Goal: Task Accomplishment & Management: Manage account settings

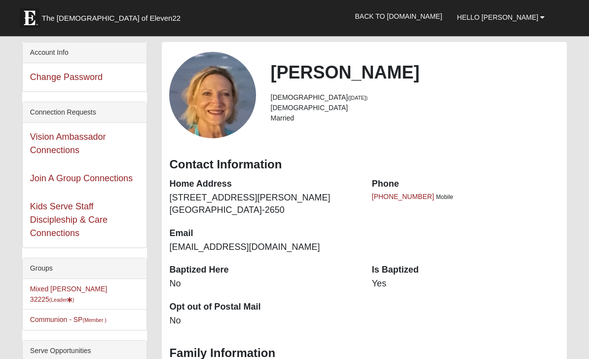
scroll to position [40, 0]
click at [84, 292] on link "Mixed Fritzemeier 32225 (Leader )" at bounding box center [68, 294] width 77 height 18
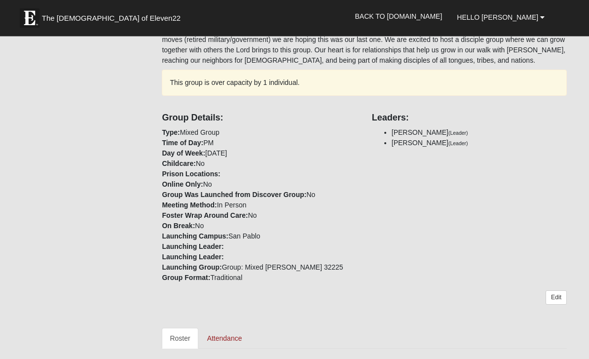
scroll to position [198, 0]
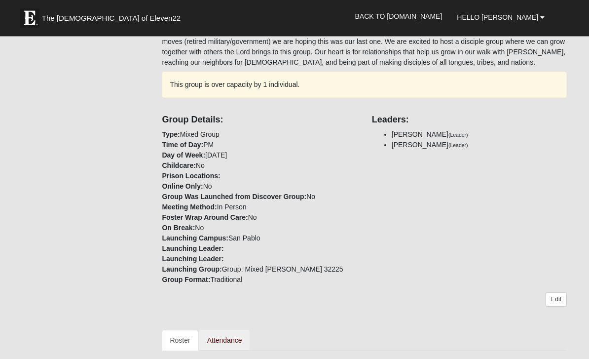
click at [226, 342] on link "Attendance" at bounding box center [224, 340] width 51 height 21
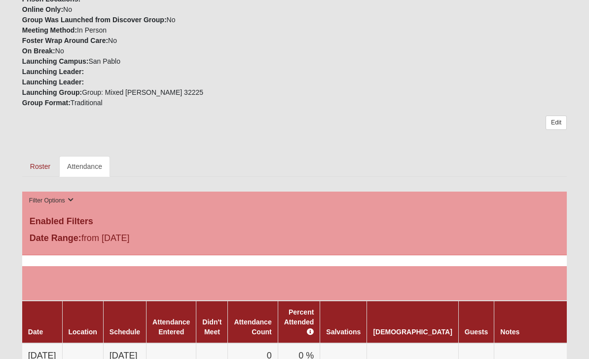
scroll to position [368, 0]
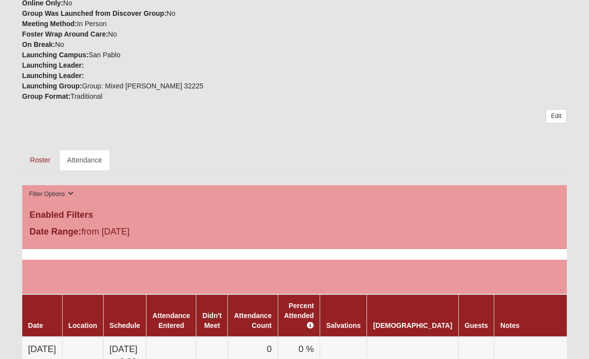
click at [578, 275] on link at bounding box center [587, 270] width 18 height 14
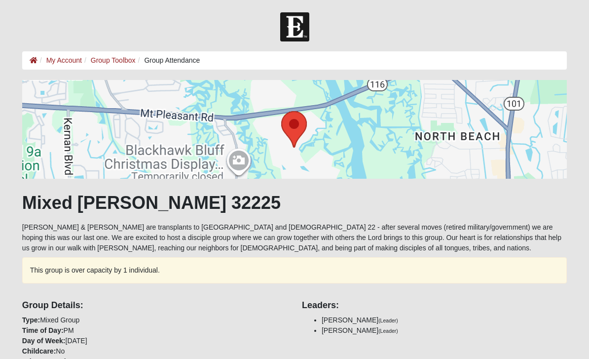
scroll to position [400, 0]
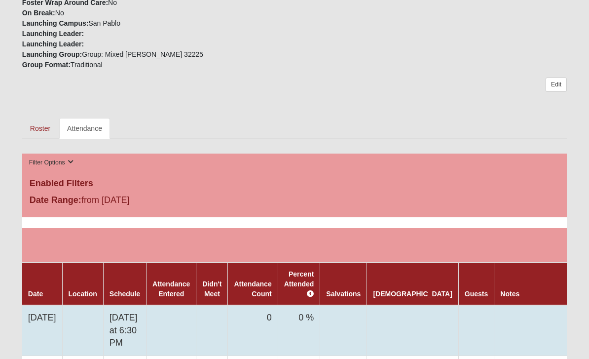
click at [582, 320] on link at bounding box center [590, 315] width 16 height 14
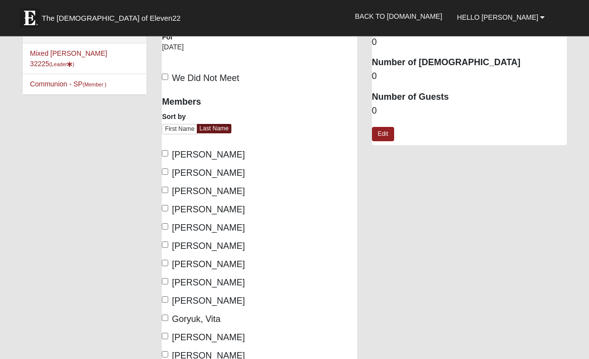
scroll to position [19, 0]
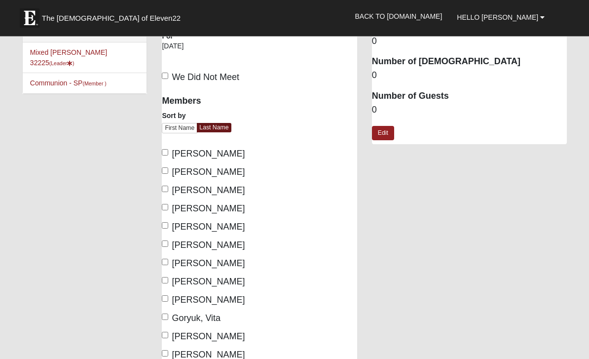
click at [168, 153] on input "Bates, Kathy" at bounding box center [165, 152] width 6 height 6
checkbox input "true"
click at [172, 170] on span "Bates, Phill" at bounding box center [208, 172] width 73 height 10
click at [168, 170] on input "Bates, Phill" at bounding box center [165, 171] width 6 height 6
checkbox input "true"
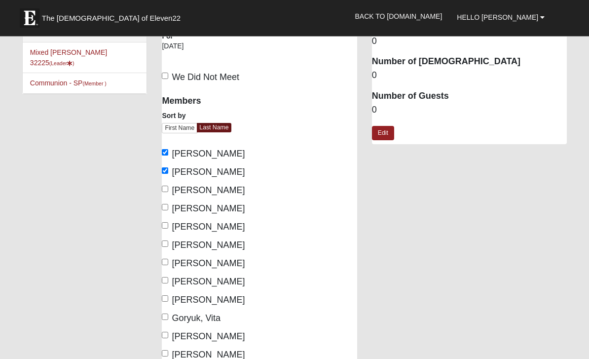
click at [168, 187] on input "Brown, Kirsten" at bounding box center [165, 189] width 6 height 6
checkbox input "true"
click at [168, 209] on input "Brown, Scott" at bounding box center [165, 207] width 6 height 6
checkbox input "true"
click at [167, 247] on input "Coulter, Karen" at bounding box center [165, 244] width 6 height 6
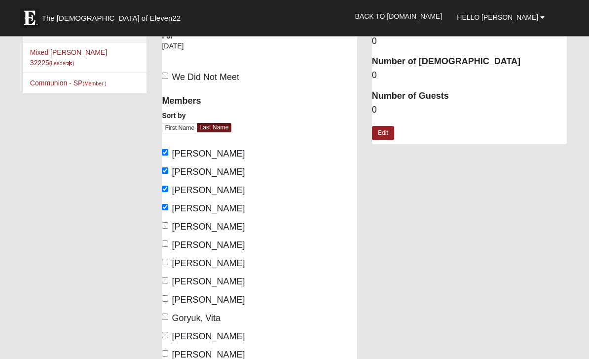
checkbox input "true"
click at [168, 282] on input "Fritzemeier, Debbie" at bounding box center [165, 280] width 6 height 6
checkbox input "true"
click at [168, 296] on input "Fritzemeier, Ron" at bounding box center [165, 298] width 6 height 6
checkbox input "true"
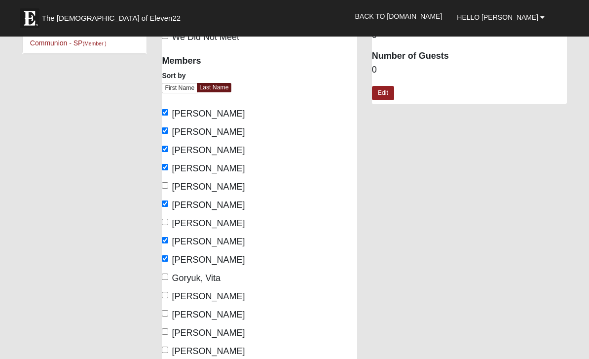
scroll to position [62, 0]
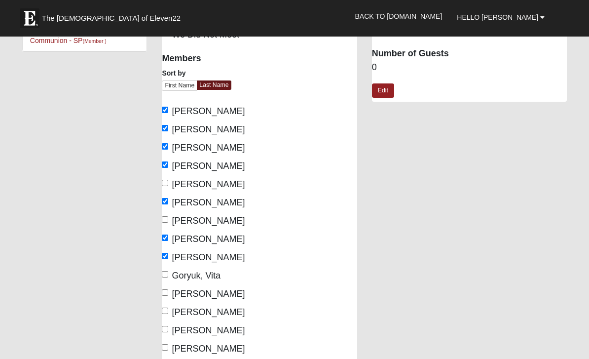
click at [168, 277] on input "Goryuk, Vita" at bounding box center [165, 274] width 6 height 6
checkbox input "true"
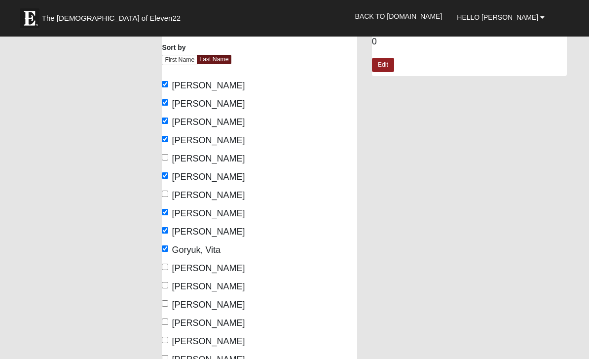
scroll to position [89, 0]
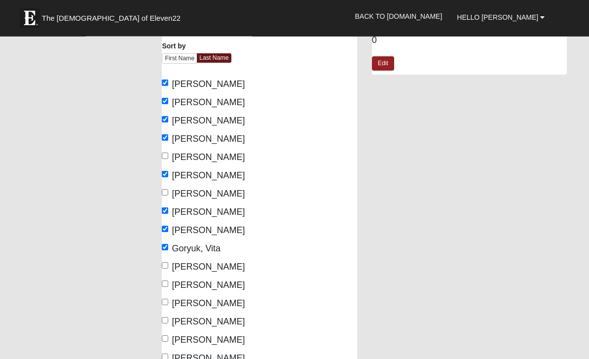
click at [167, 286] on input "Martinez, Jaritza" at bounding box center [165, 284] width 6 height 6
checkbox input "true"
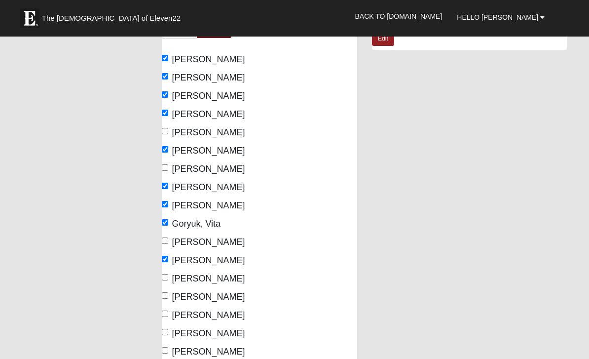
scroll to position [115, 0]
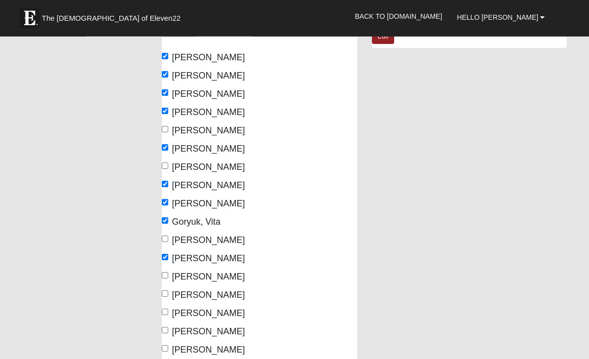
click at [168, 279] on input "Mattingly, Lynn" at bounding box center [165, 275] width 6 height 6
checkbox input "true"
click at [166, 295] on input "Mattingly, Paul" at bounding box center [165, 293] width 6 height 6
checkbox input "true"
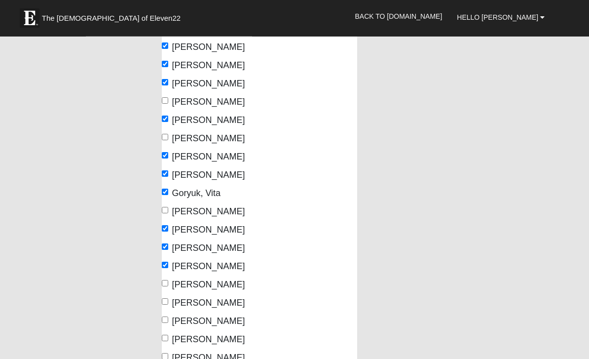
scroll to position [145, 0]
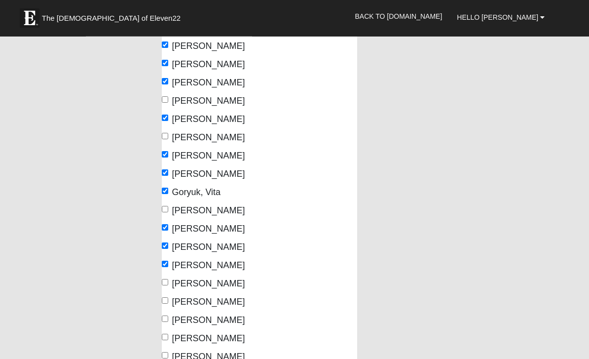
click at [168, 283] on input "Mims, Karen" at bounding box center [165, 282] width 6 height 6
checkbox input "true"
click at [165, 303] on input "Mims, Michael" at bounding box center [165, 300] width 6 height 6
checkbox input "true"
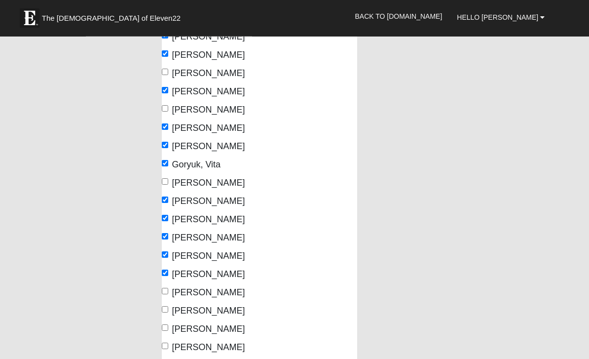
scroll to position [173, 0]
click at [165, 293] on input "Paolino, Candice" at bounding box center [165, 290] width 6 height 6
checkbox input "true"
click at [168, 308] on input "Paolino, Pat" at bounding box center [165, 309] width 6 height 6
checkbox input "true"
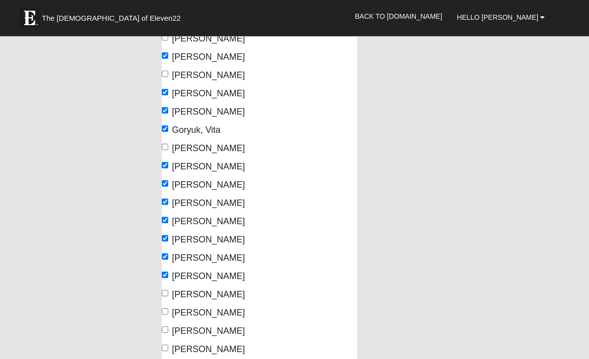
scroll to position [210, 0]
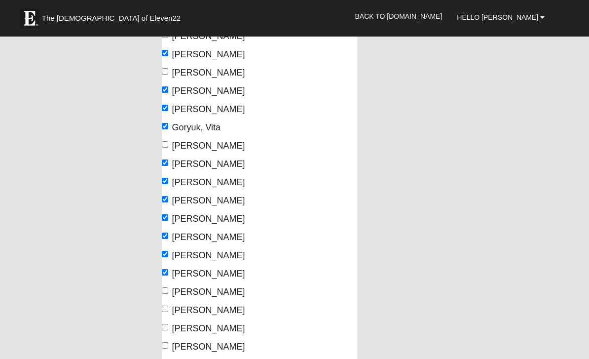
click at [168, 307] on input "Purvis, Joe" at bounding box center [165, 308] width 6 height 6
checkbox input "true"
click at [165, 330] on input "Purvis, Susie" at bounding box center [165, 326] width 6 height 6
checkbox input "true"
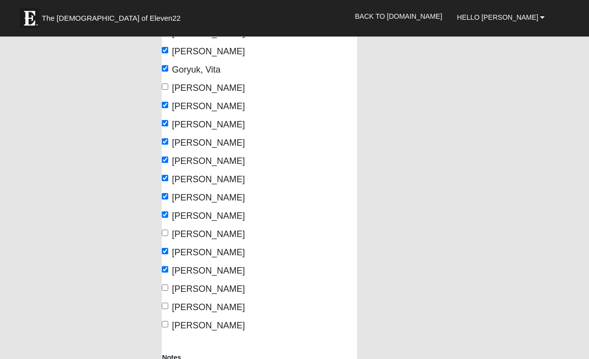
scroll to position [269, 0]
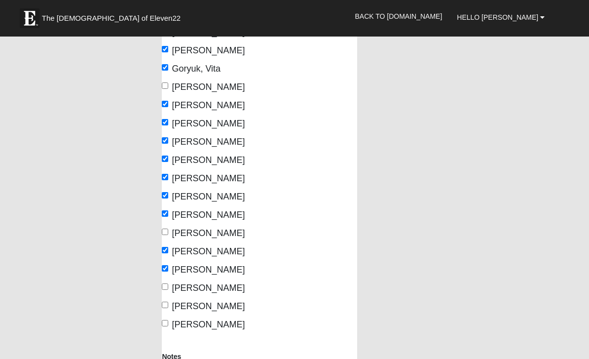
click at [168, 288] on input "Saunders, Eric" at bounding box center [165, 286] width 6 height 6
checkbox input "true"
click at [168, 305] on input "Saunders, Julie" at bounding box center [165, 304] width 6 height 6
checkbox input "true"
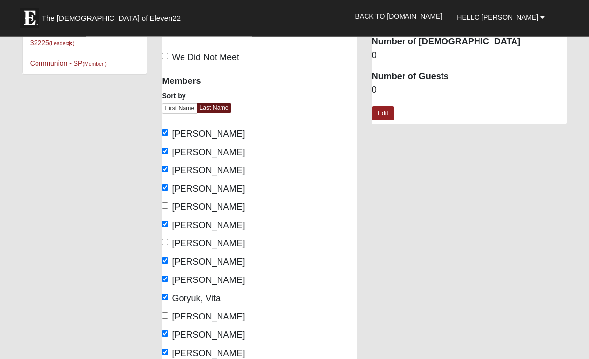
scroll to position [0, 0]
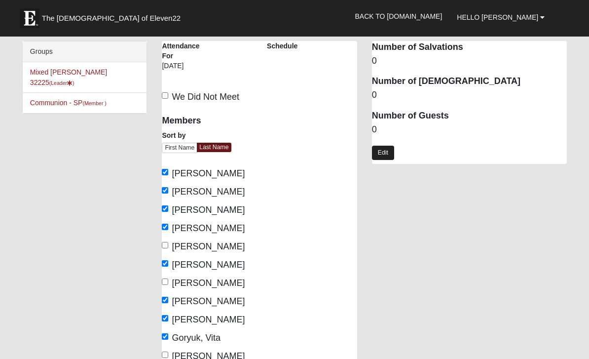
click at [389, 151] on link "Edit" at bounding box center [383, 152] width 22 height 14
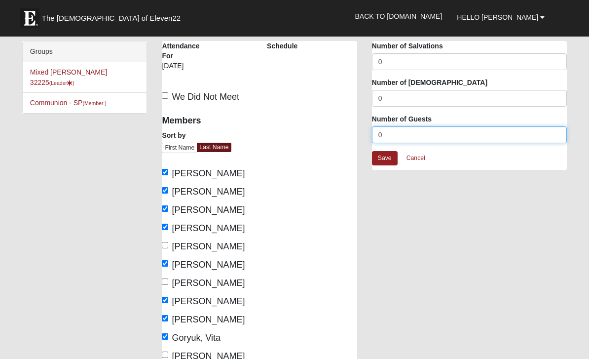
click at [403, 139] on input "0" at bounding box center [469, 134] width 195 height 17
type input "1"
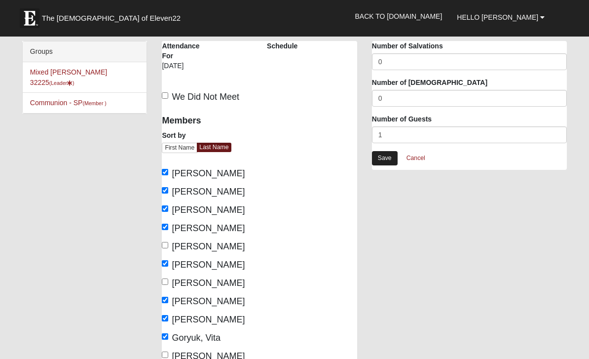
click at [387, 160] on link "Save" at bounding box center [385, 158] width 26 height 14
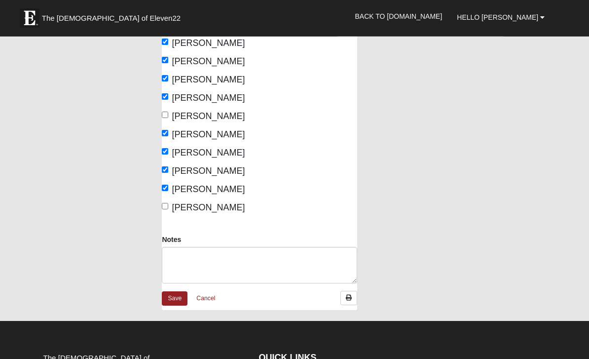
scroll to position [385, 0]
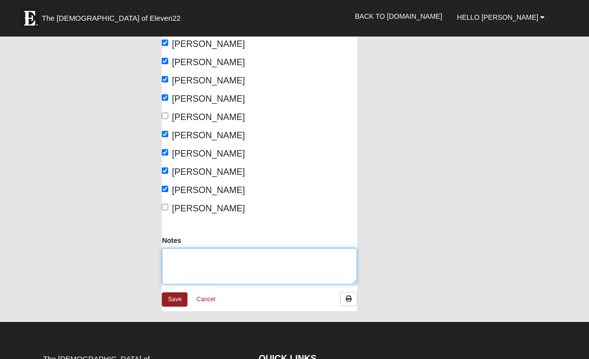
click at [211, 260] on textarea "Notes" at bounding box center [259, 266] width 195 height 36
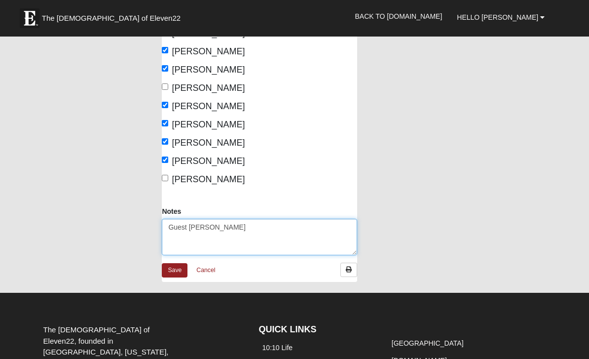
scroll to position [416, 0]
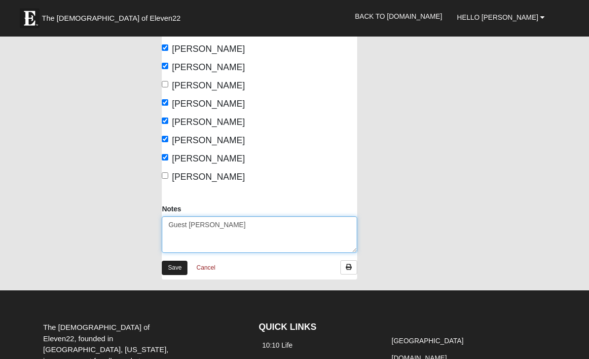
type textarea "Guest [PERSON_NAME]"
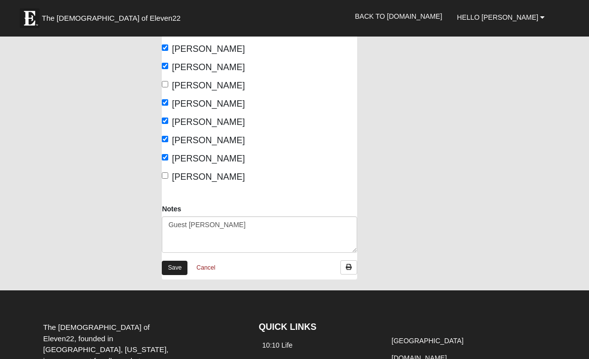
click at [178, 271] on link "Save" at bounding box center [175, 267] width 26 height 14
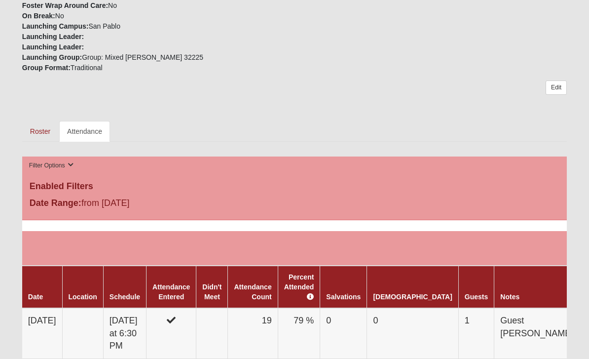
scroll to position [397, 0]
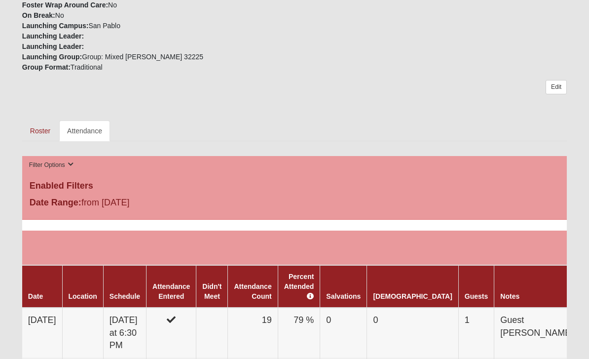
click at [92, 131] on link "Attendance" at bounding box center [84, 130] width 51 height 21
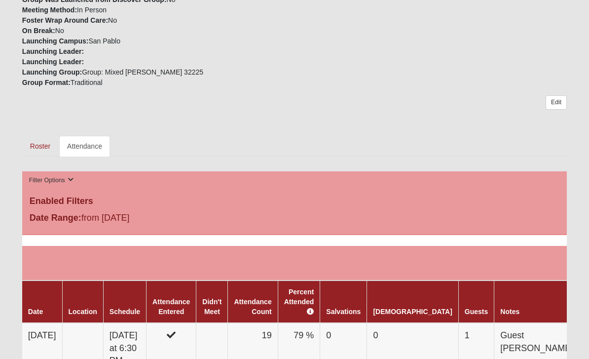
scroll to position [385, 0]
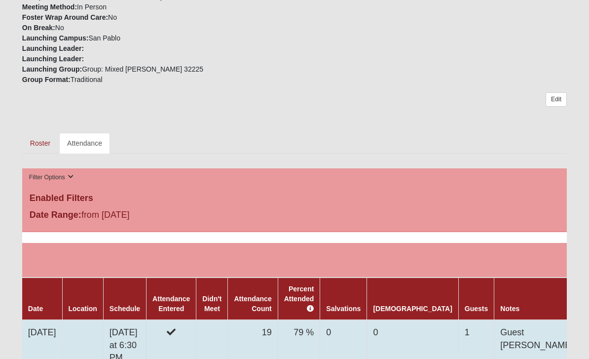
click at [582, 331] on link at bounding box center [590, 330] width 16 height 14
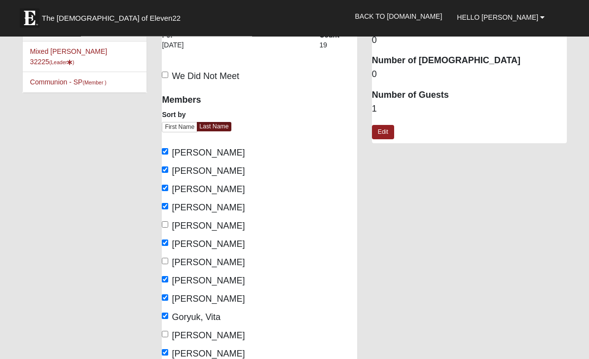
scroll to position [40, 0]
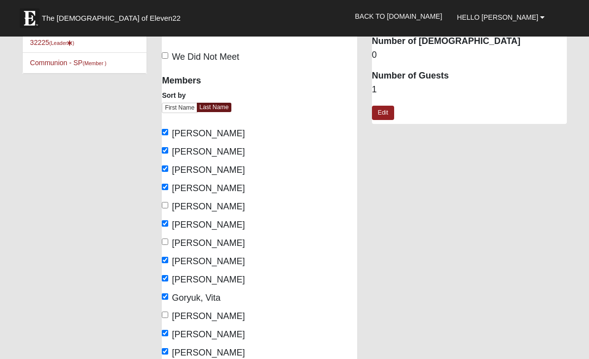
click at [168, 239] on input "Cuje, Greg" at bounding box center [165, 241] width 6 height 6
checkbox input "true"
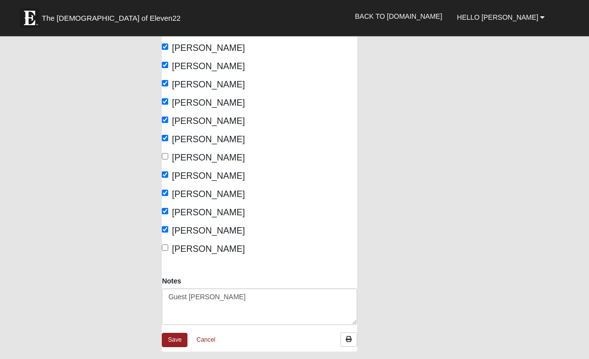
scroll to position [347, 0]
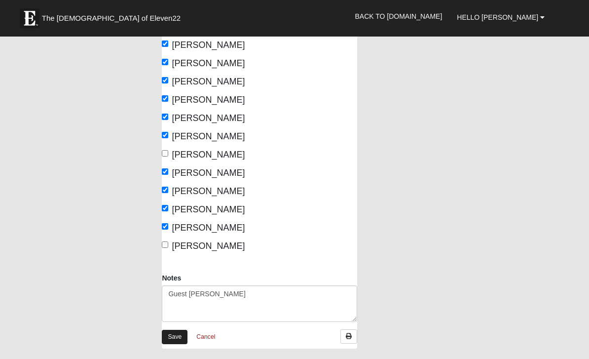
click at [175, 340] on link "Save" at bounding box center [175, 336] width 26 height 14
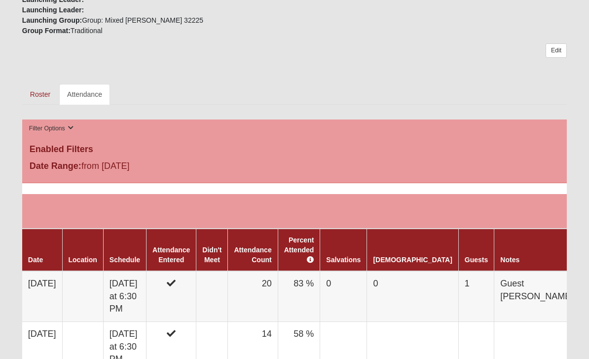
scroll to position [435, 0]
